Goal: Navigation & Orientation: Find specific page/section

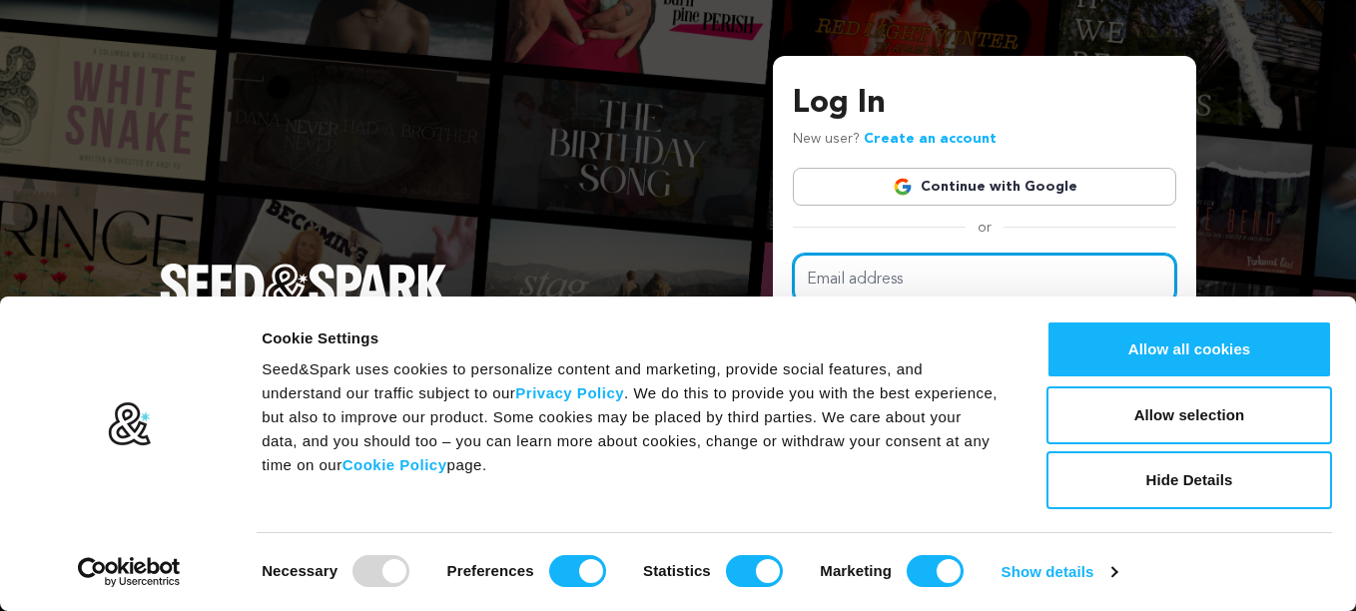
drag, startPoint x: 0, startPoint y: 0, endPoint x: 884, endPoint y: 274, distance: 925.7
click at [884, 274] on input "Email address" at bounding box center [984, 279] width 383 height 51
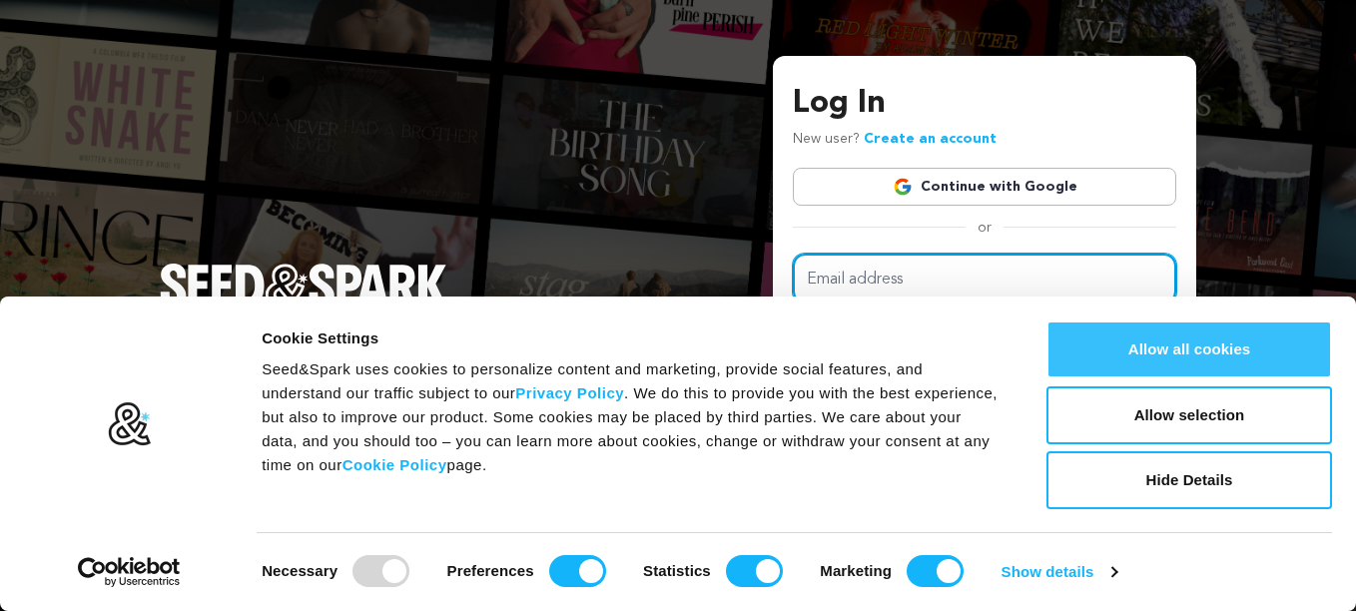
type input "jessicachaney19@yahoo.com"
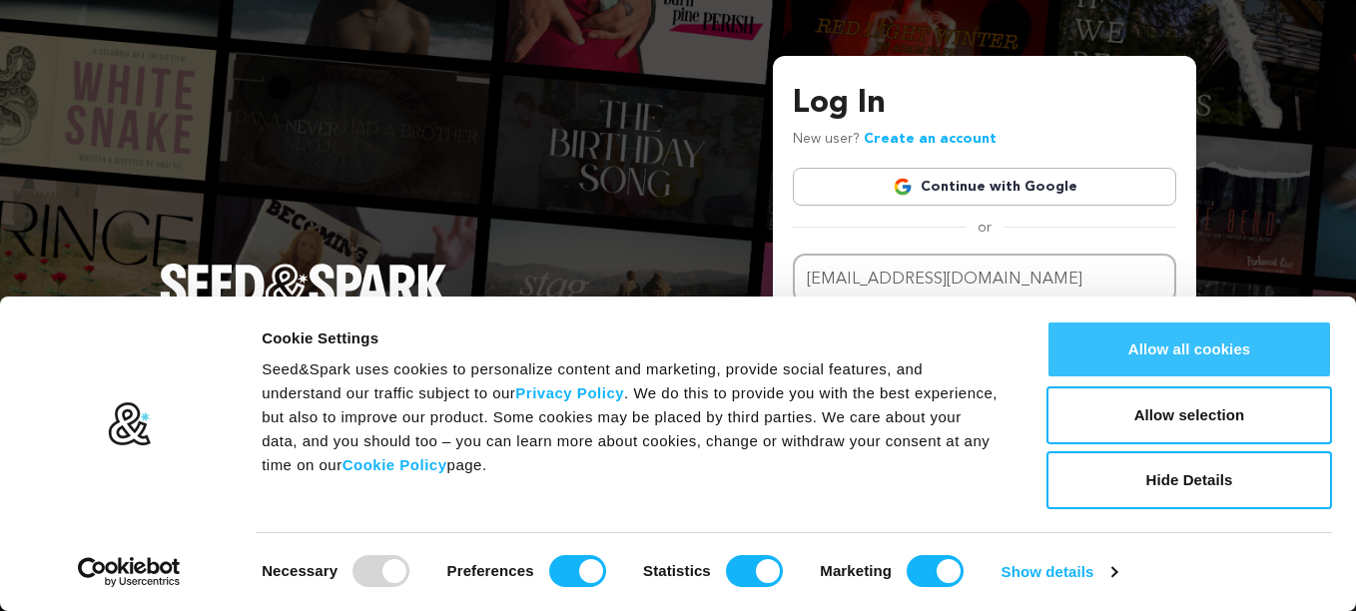
click at [1164, 364] on button "Allow all cookies" at bounding box center [1188, 349] width 285 height 58
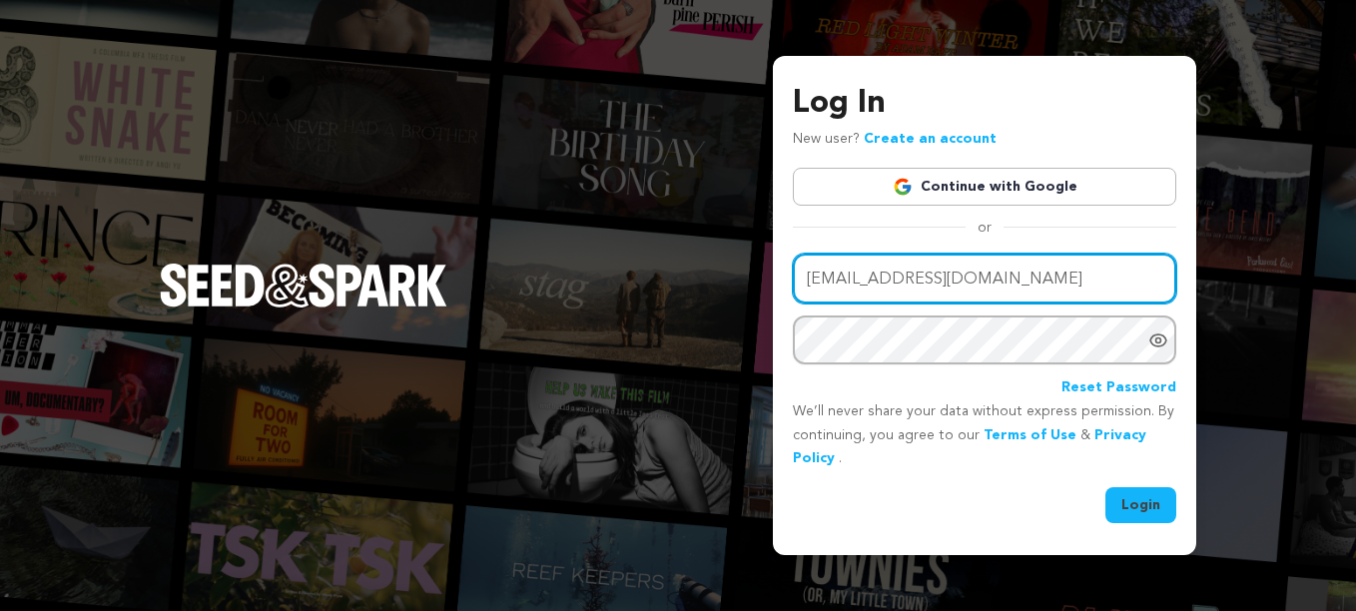
click at [1035, 282] on input "jessicachaney19@yahoo.com" at bounding box center [984, 279] width 383 height 51
drag, startPoint x: 1035, startPoint y: 282, endPoint x: 694, endPoint y: 346, distance: 347.3
click at [694, 346] on div "Log In New user? Create an account Continue with Google or Email address jessic…" at bounding box center [678, 305] width 1356 height 611
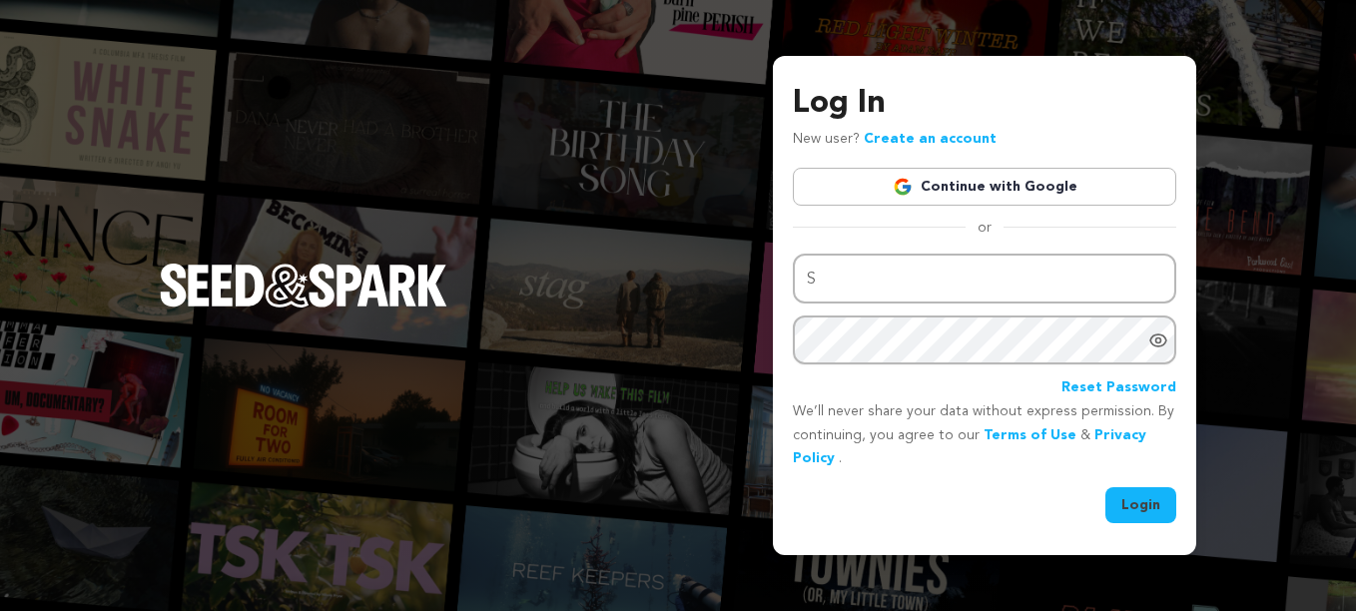
click at [694, 346] on div "Log In New user? Create an account Continue with Google or Email address S Pass…" at bounding box center [678, 305] width 1356 height 611
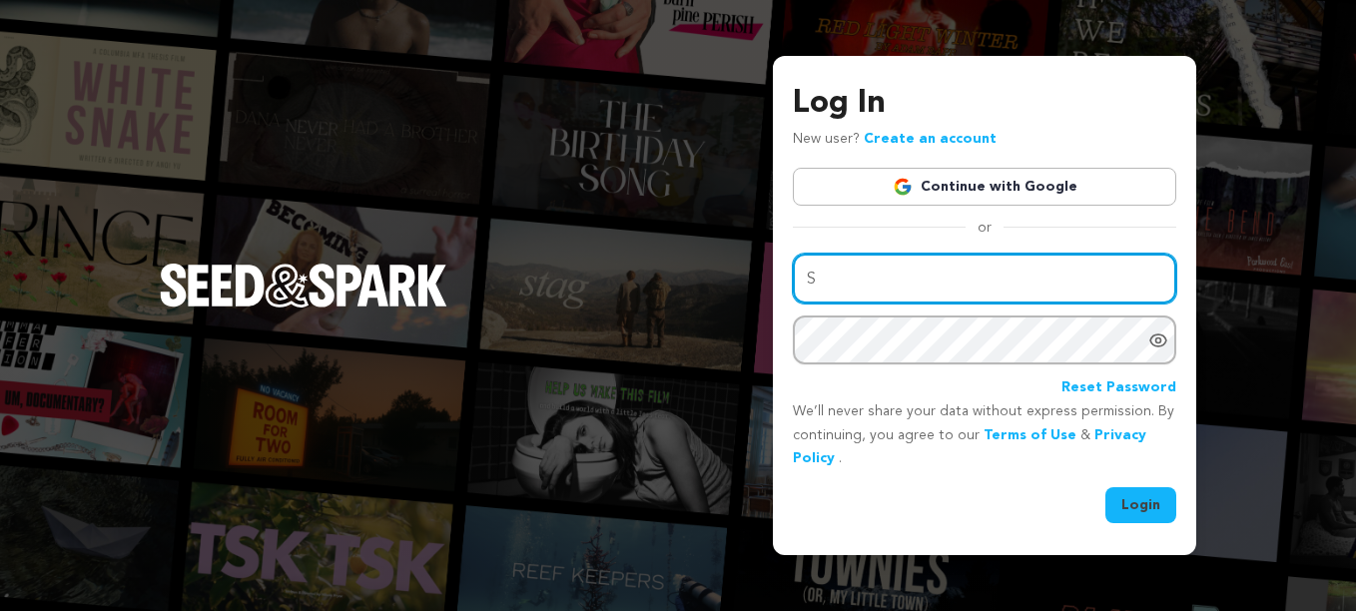
click at [845, 284] on input "S" at bounding box center [984, 279] width 383 height 51
type input "sheisizzymcgee@gmail.com"
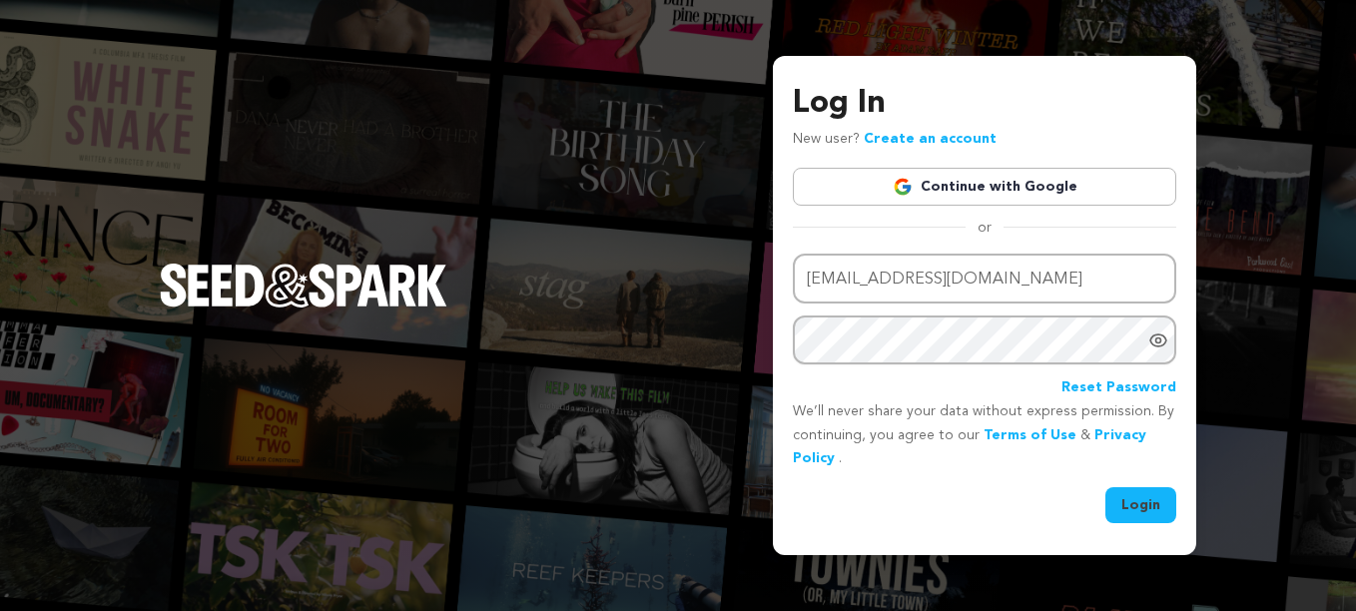
click at [1137, 504] on button "Login" at bounding box center [1140, 505] width 71 height 36
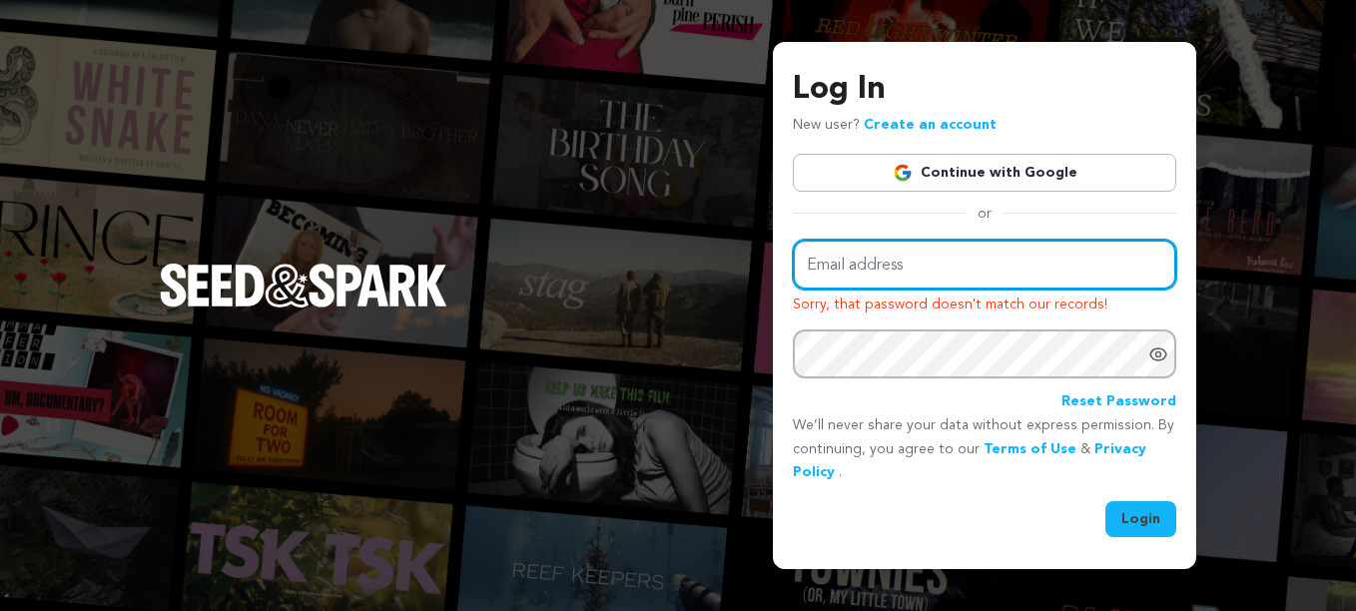
click at [889, 266] on input "Email address" at bounding box center [984, 265] width 383 height 51
type input "sheisizzymcgee@gmail.com"
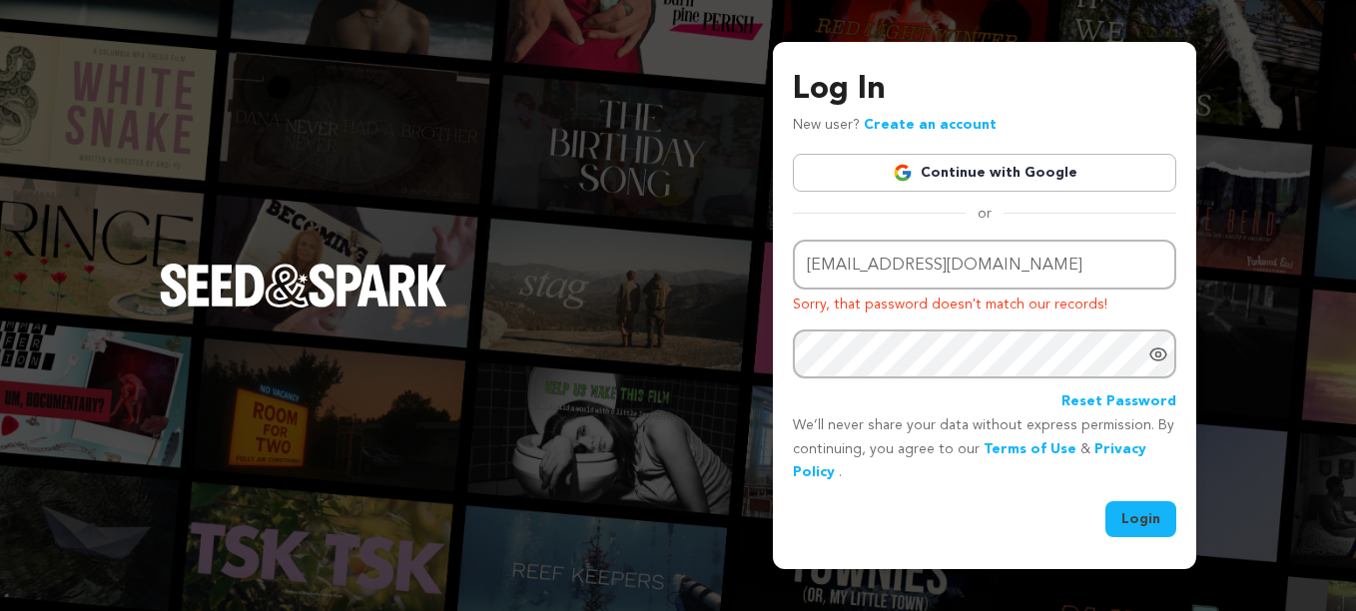
click at [1138, 511] on button "Login" at bounding box center [1140, 519] width 71 height 36
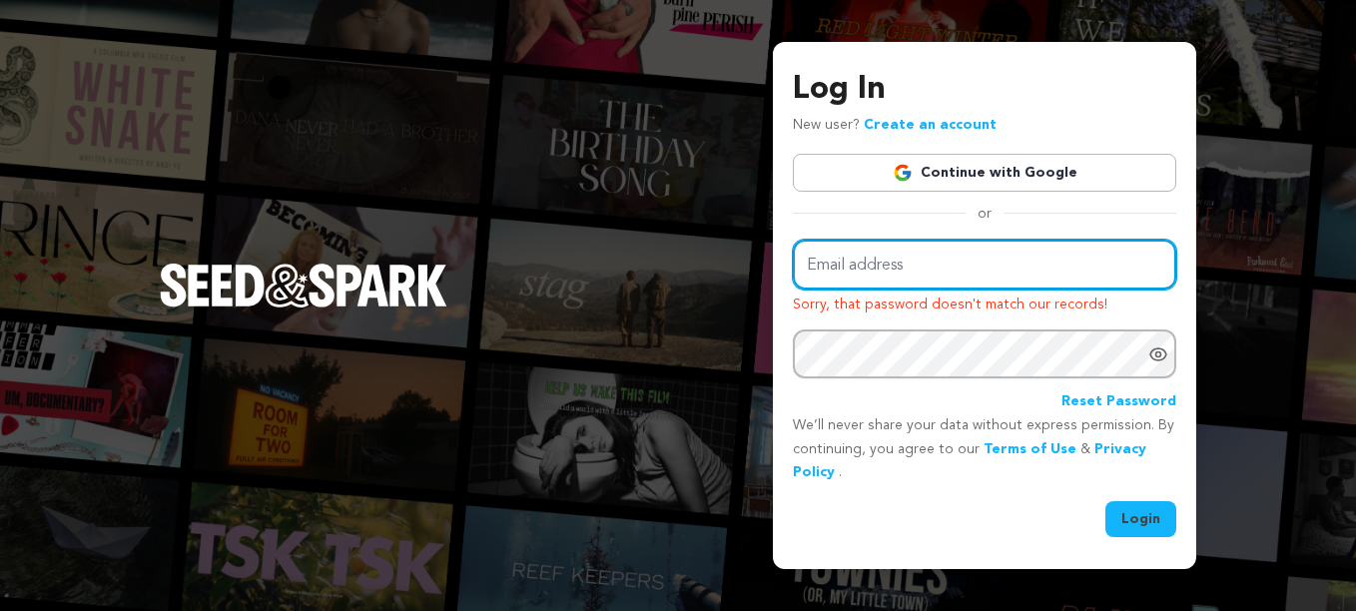
click at [888, 265] on input "Email address" at bounding box center [984, 265] width 383 height 51
type input "sheisizzymcgee@gmail.com"
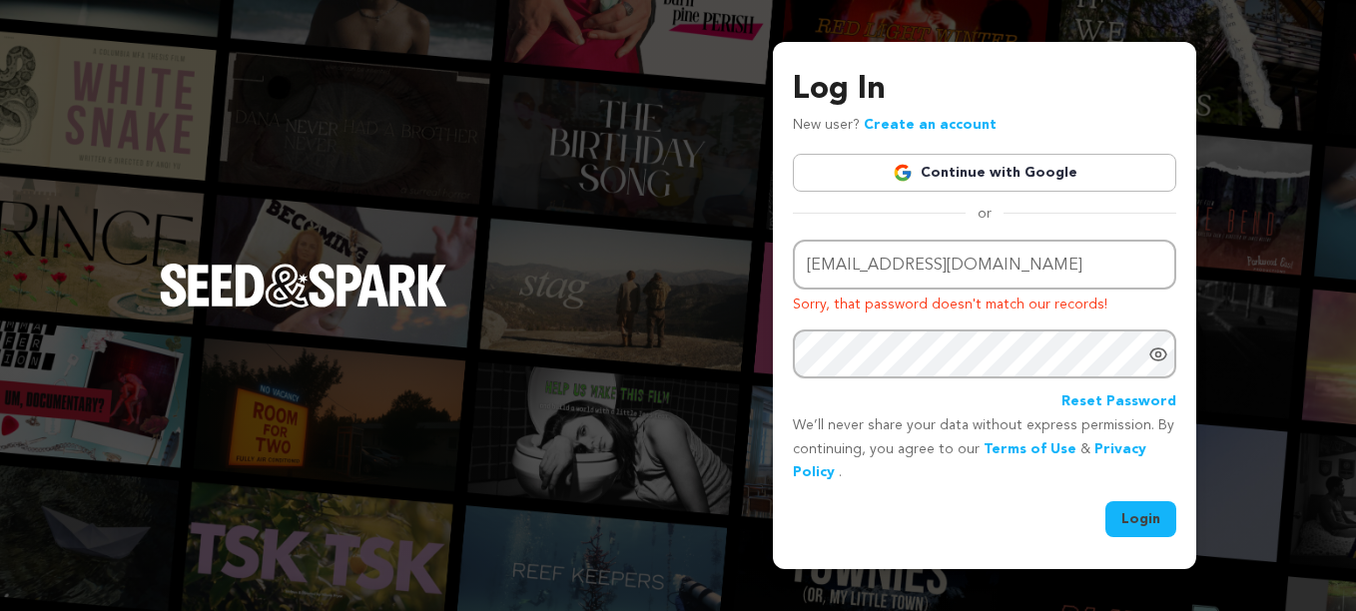
click at [1143, 516] on button "Login" at bounding box center [1140, 519] width 71 height 36
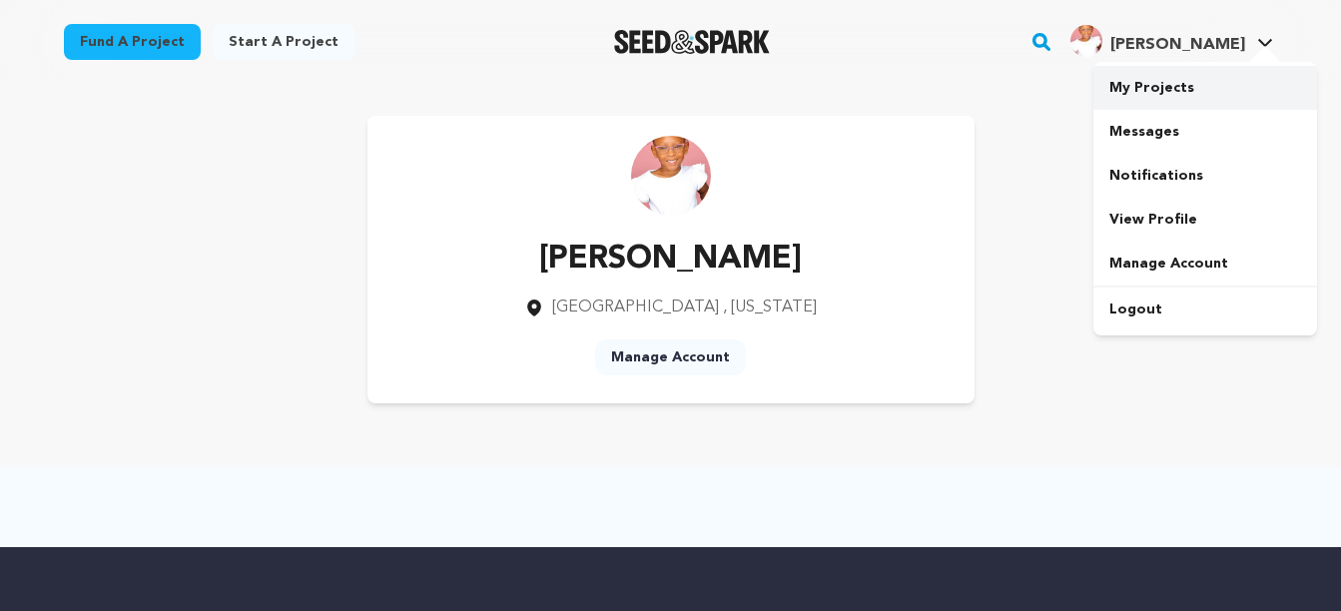
click at [1172, 88] on link "My Projects" at bounding box center [1205, 88] width 224 height 44
